Goal: Task Accomplishment & Management: Manage account settings

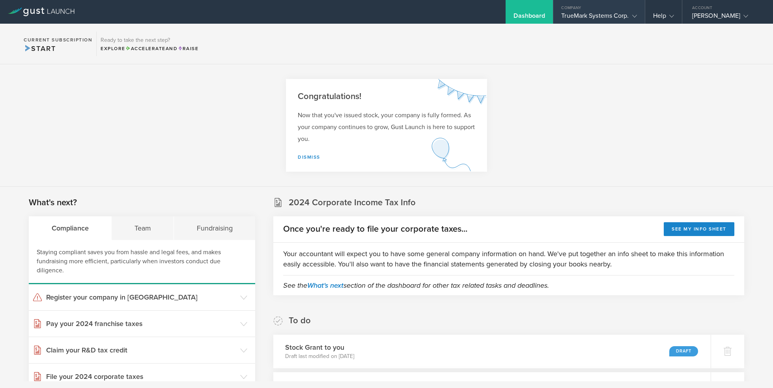
click at [601, 18] on div "TrueMark Systems Corp." at bounding box center [598, 18] width 75 height 12
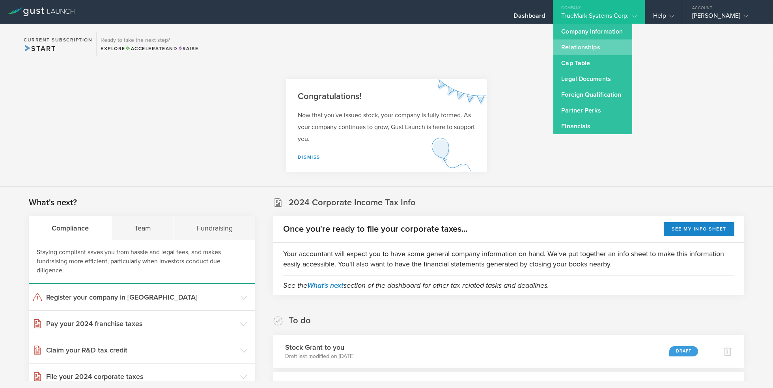
click at [579, 48] on link "Relationships" at bounding box center [592, 47] width 79 height 16
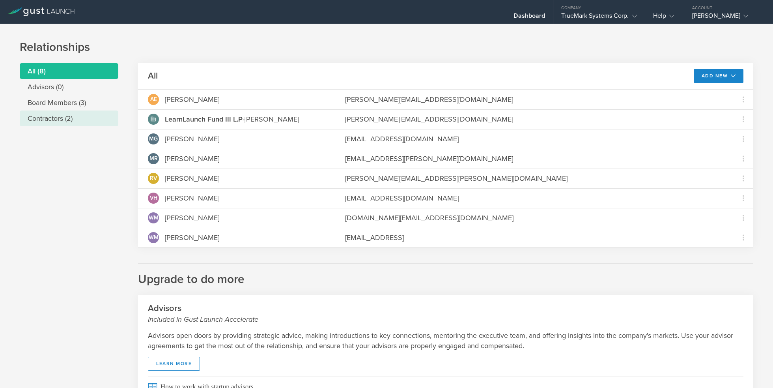
click at [45, 118] on li "Contractors (2)" at bounding box center [69, 118] width 99 height 16
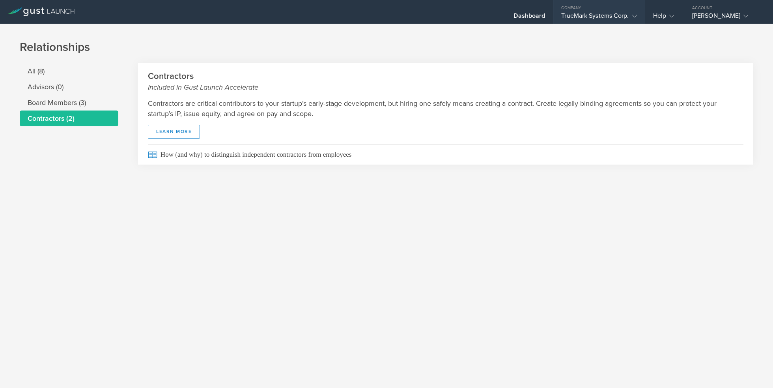
click at [604, 19] on div "TrueMark Systems Corp." at bounding box center [598, 18] width 75 height 12
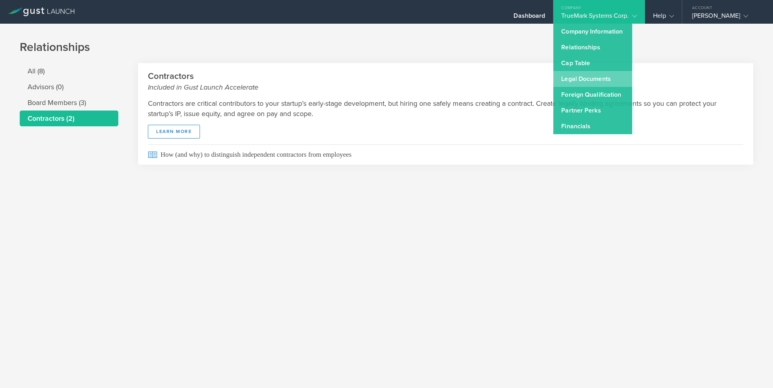
click at [566, 79] on link "Legal Documents" at bounding box center [592, 79] width 79 height 16
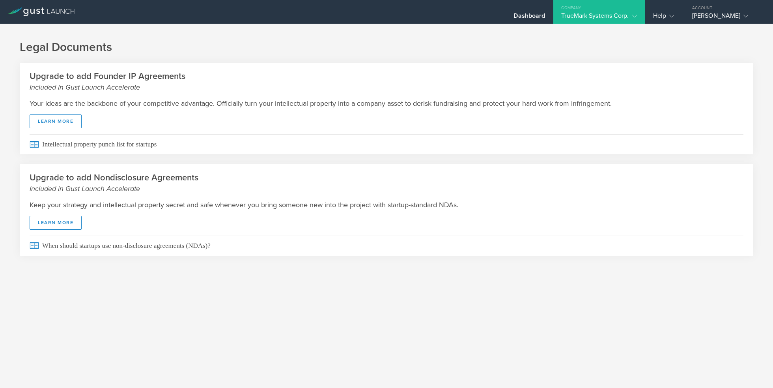
click at [620, 15] on div "TrueMark Systems Corp." at bounding box center [598, 18] width 75 height 12
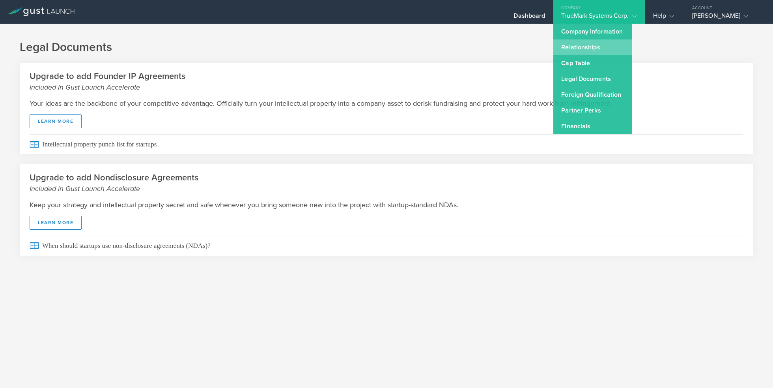
click at [579, 50] on link "Relationships" at bounding box center [592, 47] width 79 height 16
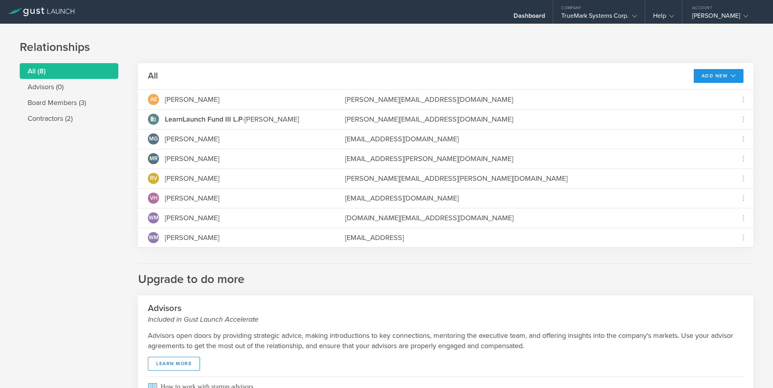
click at [723, 79] on button "Add New" at bounding box center [719, 76] width 50 height 14
click at [721, 73] on button "Add New" at bounding box center [719, 76] width 50 height 14
click at [707, 76] on button "Add New" at bounding box center [719, 76] width 50 height 14
click at [707, 94] on li "Modify board" at bounding box center [718, 93] width 46 height 15
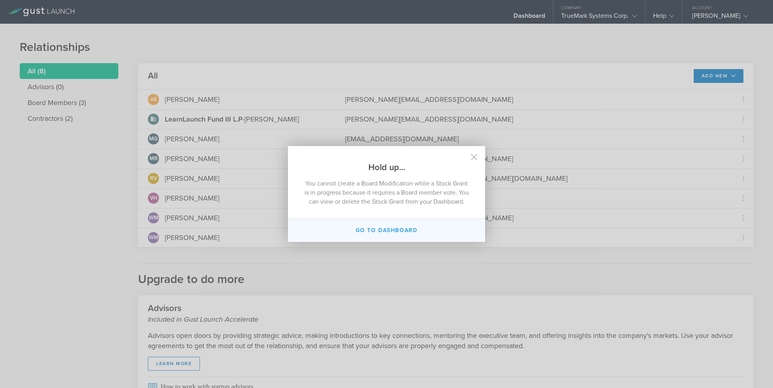
click at [377, 235] on button "Go to dashboard" at bounding box center [386, 230] width 197 height 23
